Goal: Transaction & Acquisition: Purchase product/service

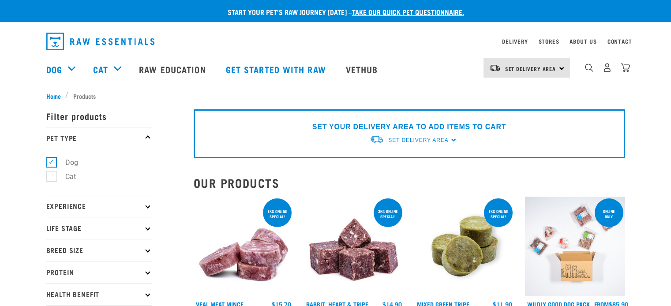
select select
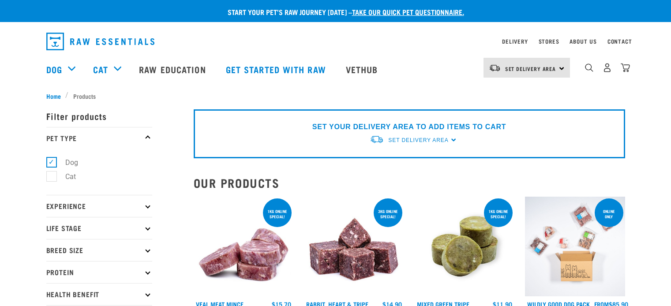
select select
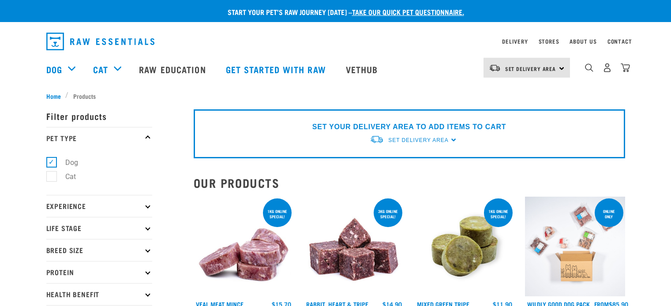
select select
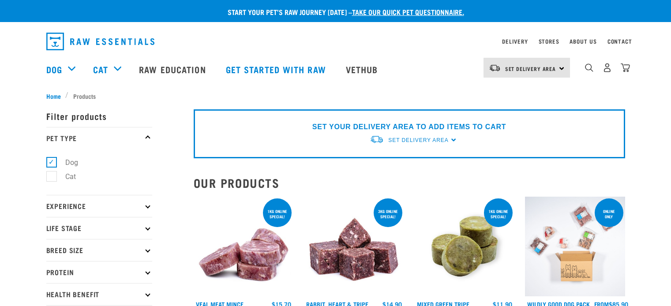
select select
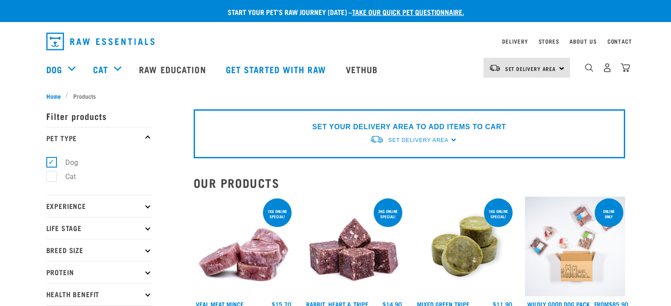
select select
